Goal: Register for event/course

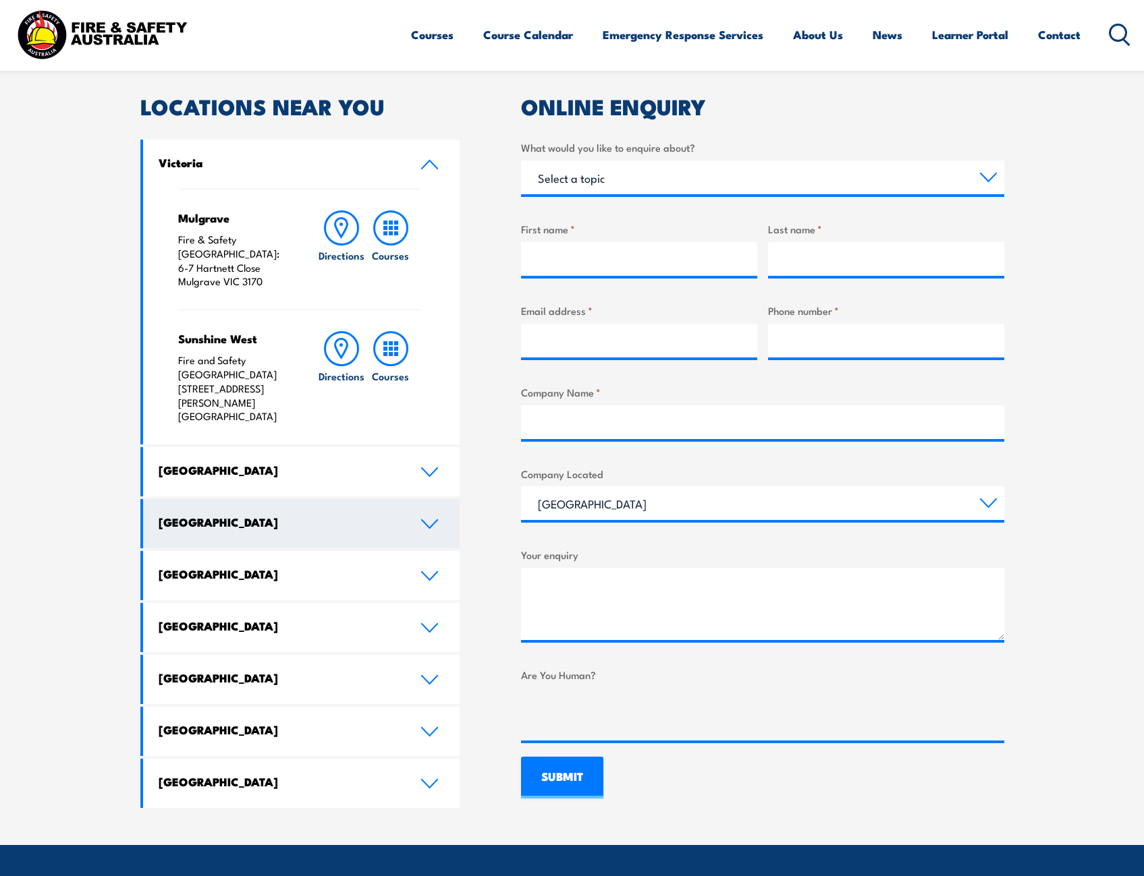
scroll to position [405, 0]
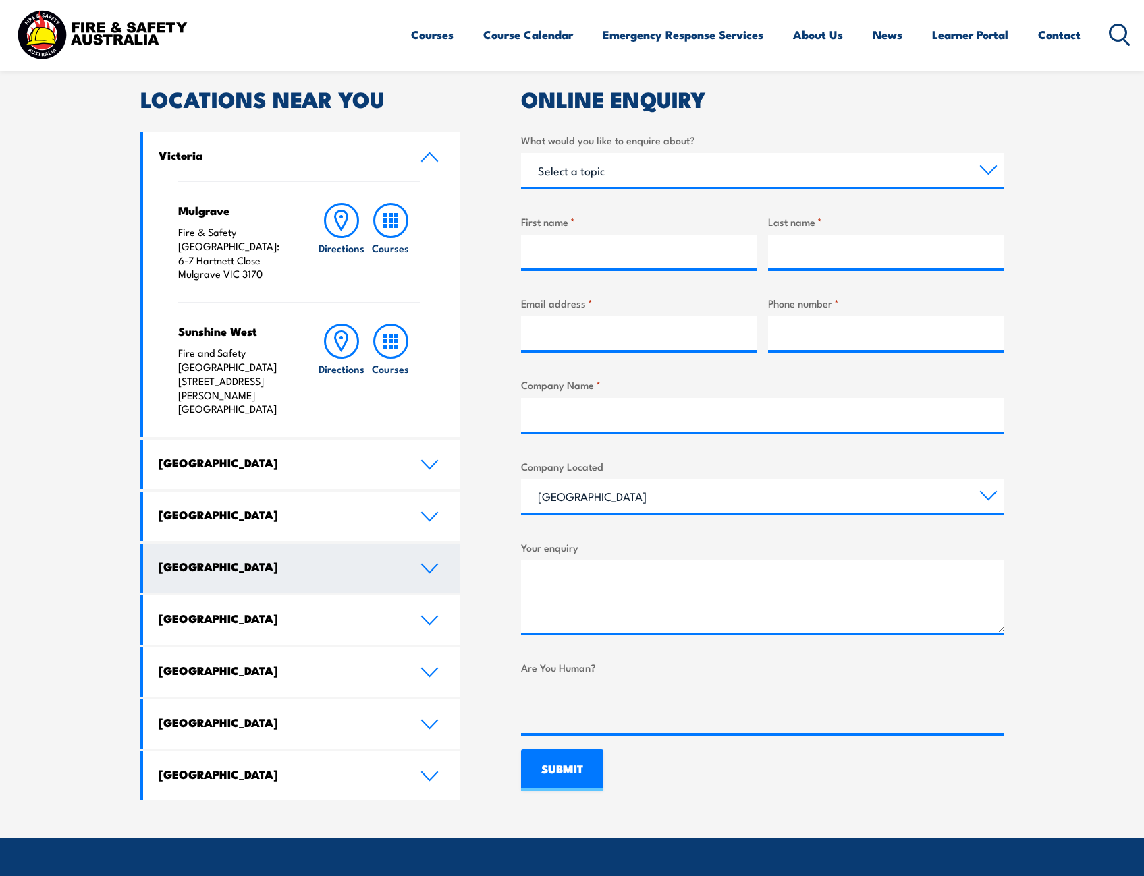
click at [311, 559] on h4 "Western Australia" at bounding box center [280, 566] width 242 height 15
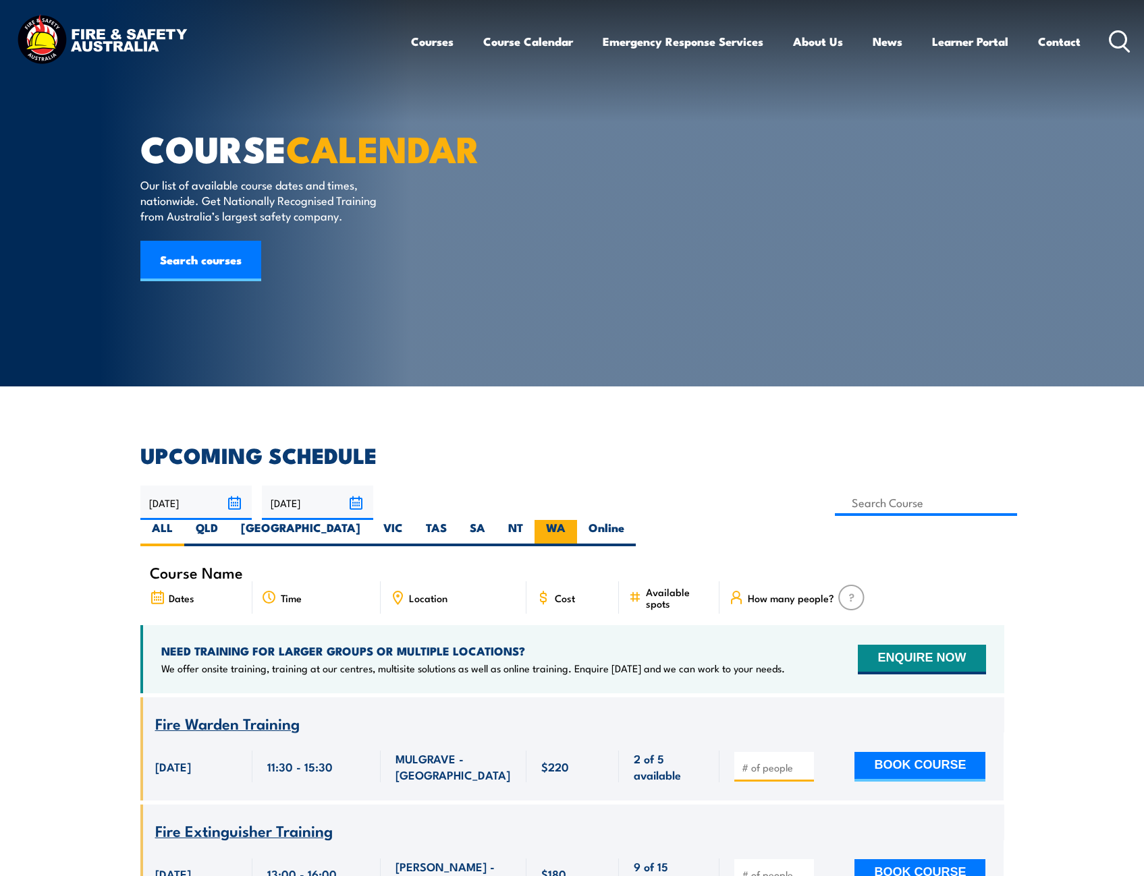
click at [577, 520] on label "WA" at bounding box center [555, 533] width 43 height 26
click at [574, 520] on input "WA" at bounding box center [569, 524] width 9 height 9
radio input "true"
